Goal: Information Seeking & Learning: Learn about a topic

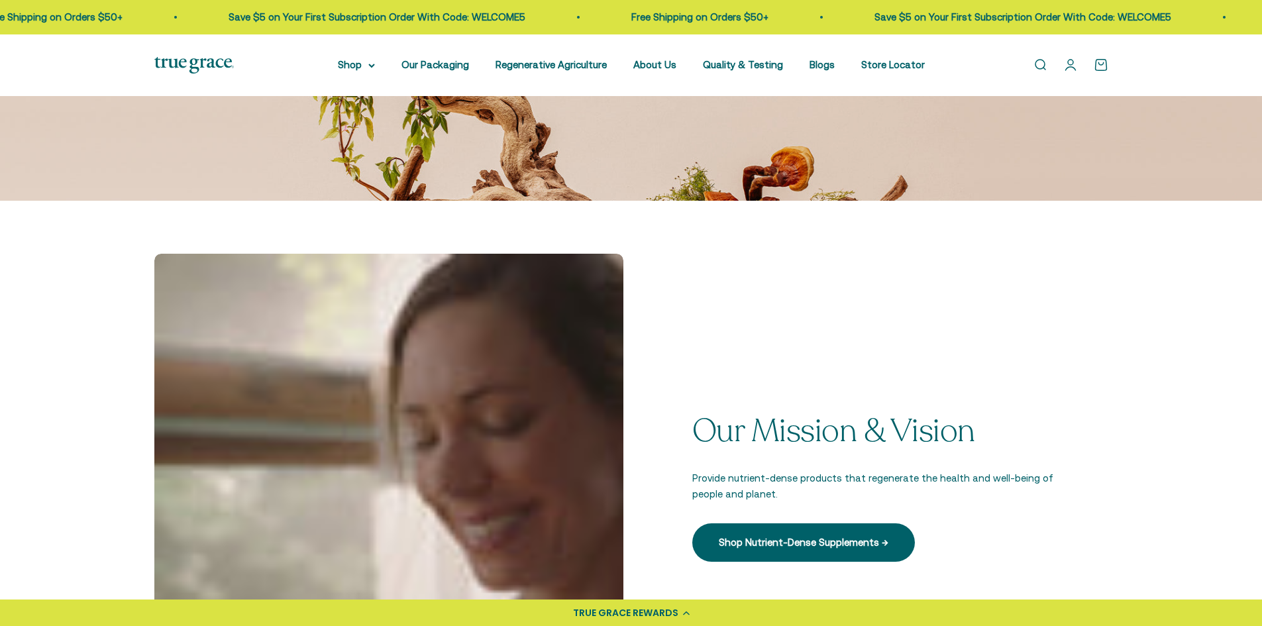
scroll to position [397, 0]
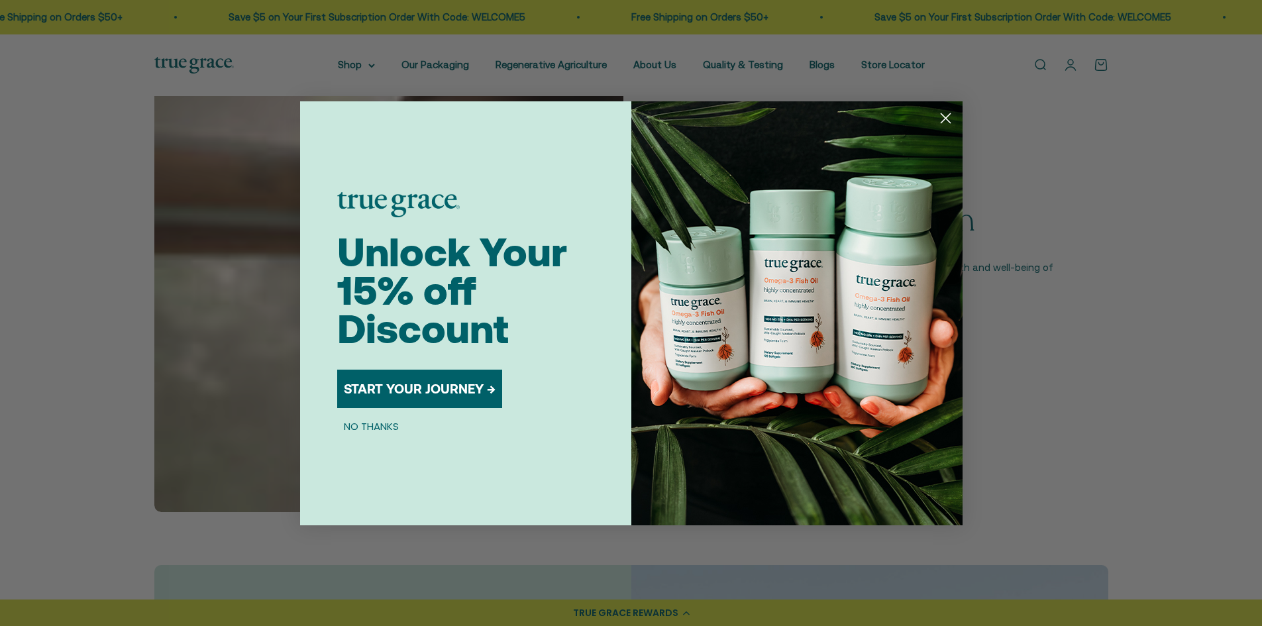
click at [946, 121] on circle "Close dialog" at bounding box center [945, 118] width 22 height 22
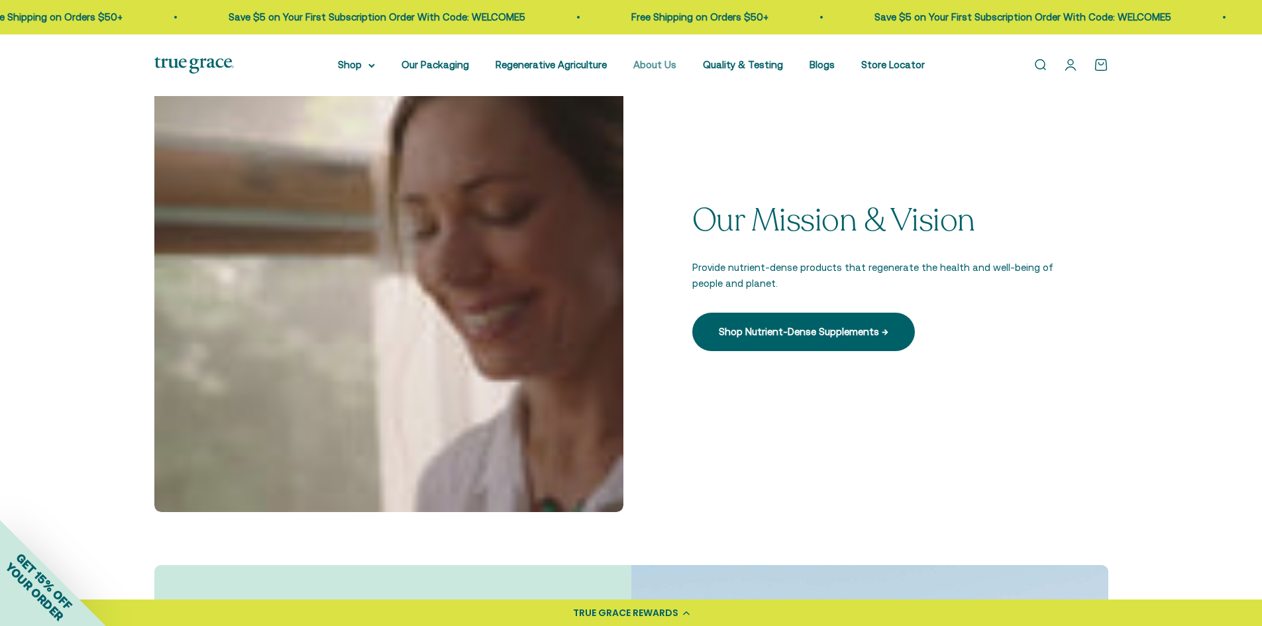
click at [654, 67] on link "About Us" at bounding box center [654, 64] width 43 height 11
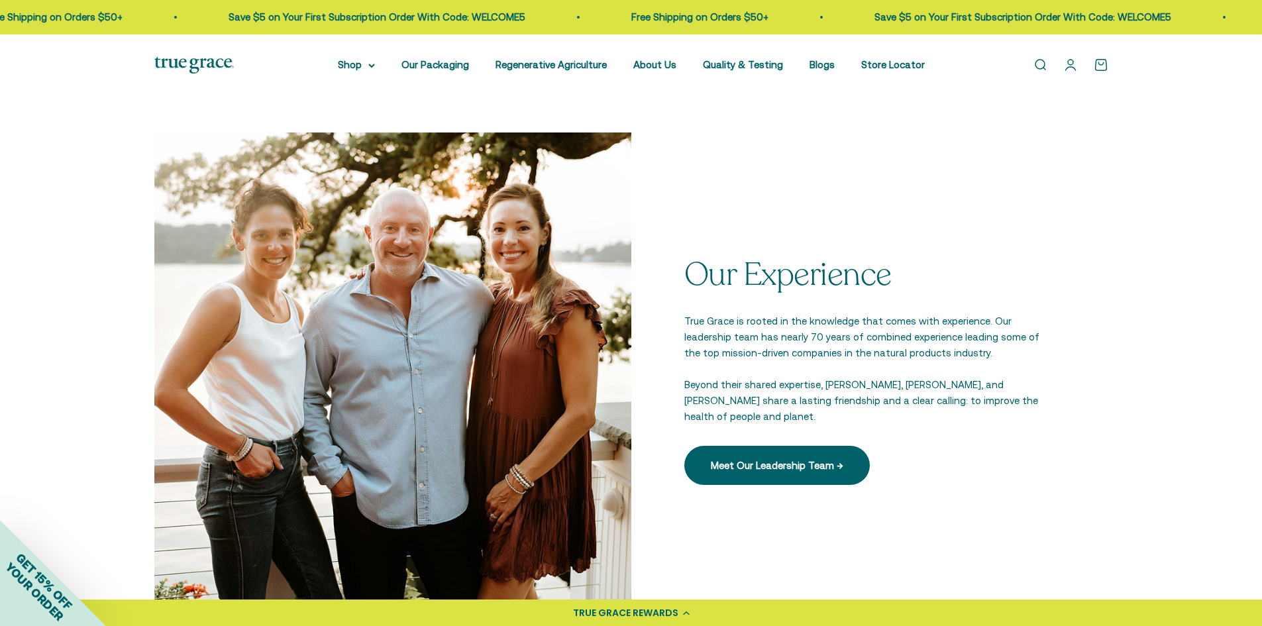
scroll to position [1788, 0]
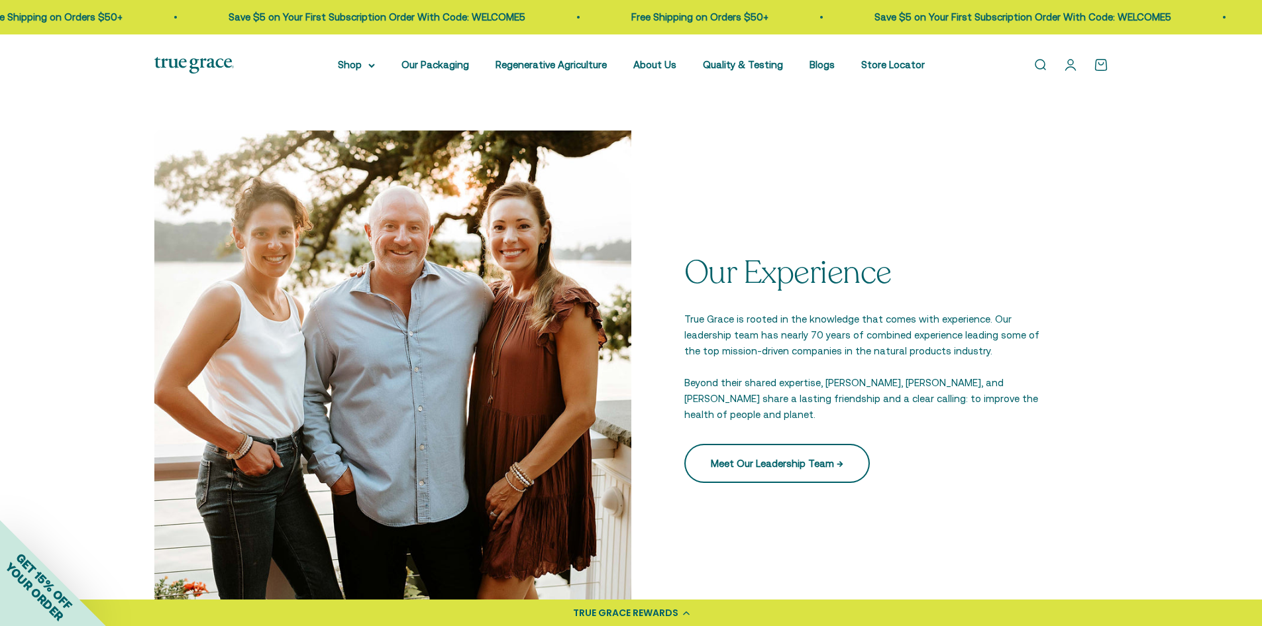
click at [792, 454] on link "Meet Our Leadership Team →" at bounding box center [776, 463] width 185 height 38
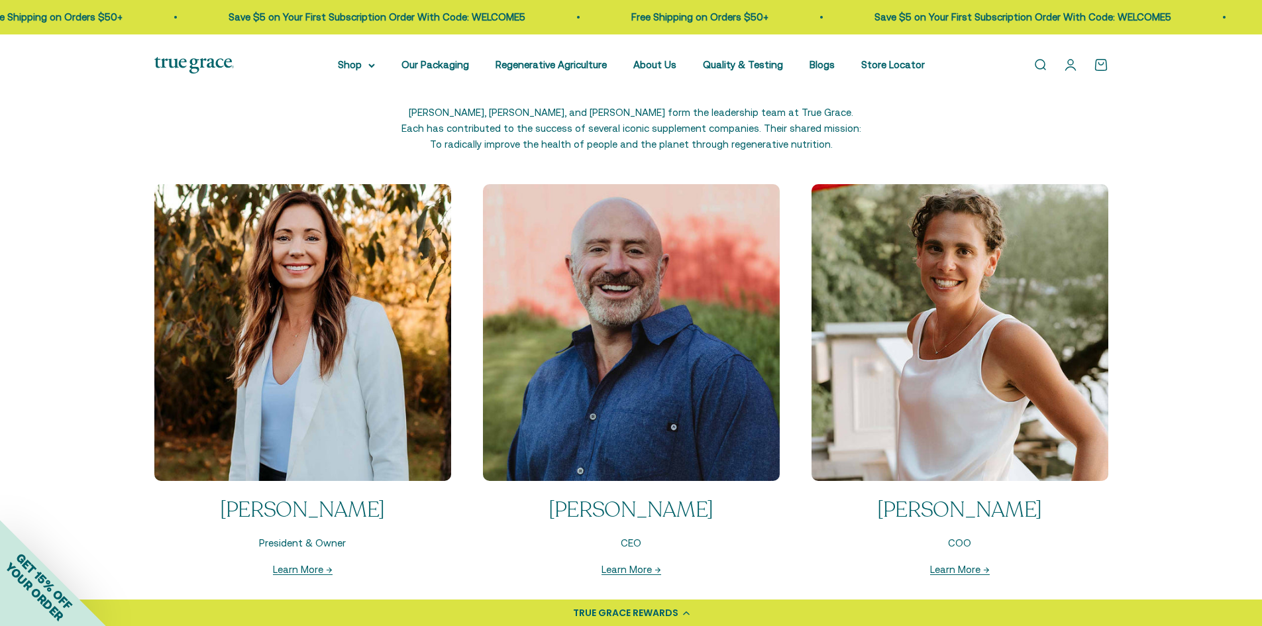
scroll to position [1391, 0]
